Goal: Find specific page/section: Find specific page/section

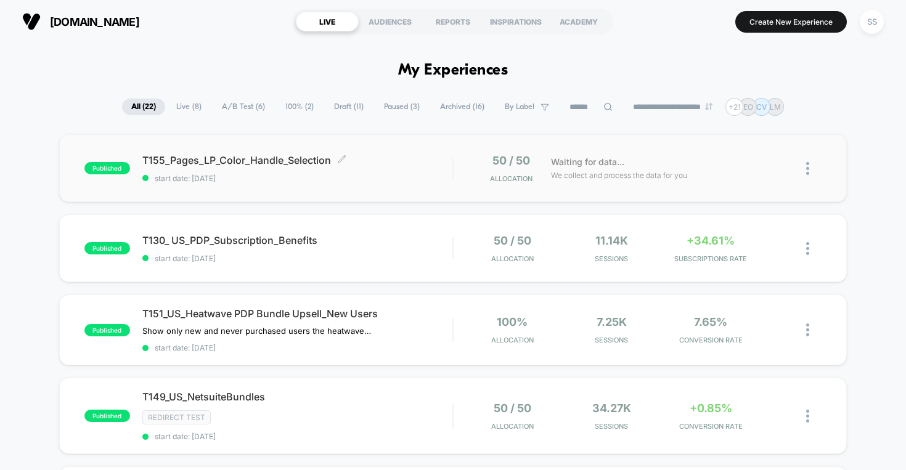
click at [298, 157] on span "T155_Pages_LP_Color_Handle_Selection Click to edit experience details" at bounding box center [297, 160] width 311 height 12
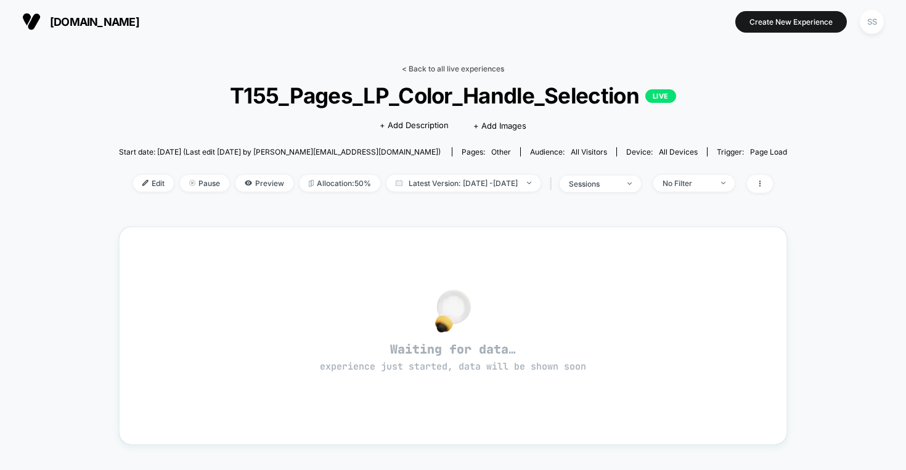
click at [465, 65] on link "< Back to all live experiences" at bounding box center [453, 68] width 102 height 9
